Goal: Task Accomplishment & Management: Use online tool/utility

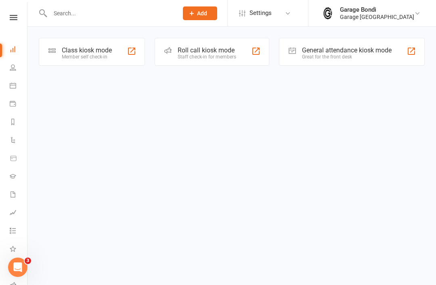
click at [92, 55] on div "Member self check-in" at bounding box center [87, 57] width 50 height 6
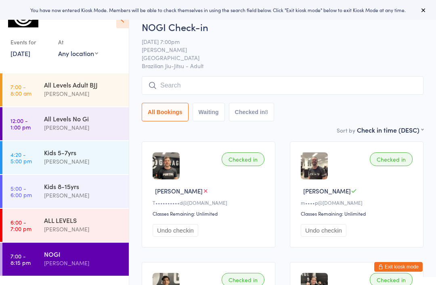
click at [63, 90] on div "[PERSON_NAME]" at bounding box center [83, 93] width 78 height 9
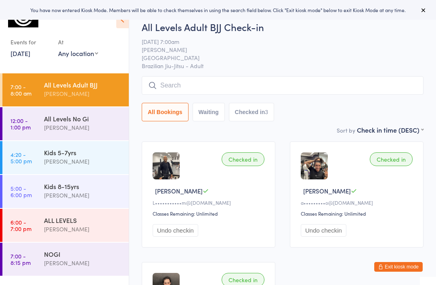
click at [184, 90] on input "search" at bounding box center [283, 85] width 282 height 19
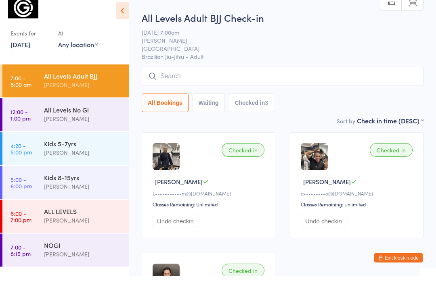
click at [30, 49] on link "12 Aug, 2025" at bounding box center [20, 53] width 20 height 9
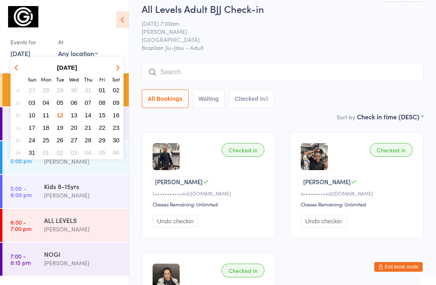
click at [77, 119] on button "13" at bounding box center [74, 115] width 13 height 11
